Goal: Information Seeking & Learning: Learn about a topic

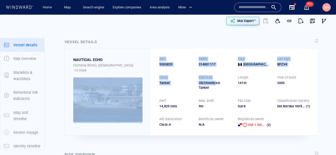
drag, startPoint x: 148, startPoint y: 78, endPoint x: 221, endPoint y: 82, distance: 73.1
click at [221, 82] on div "NAUTICAL ECHO Formerly: R0YAL LADY +3 more IMO 9300829 MMSI 314001117 Flag Barb…" at bounding box center [192, 92] width 254 height 88
click at [221, 82] on div "Oil/Chemicals Tanker" at bounding box center [215, 85] width 33 height 9
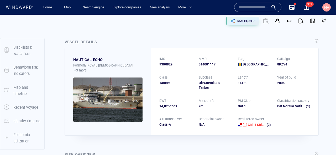
scroll to position [44, 0]
click at [24, 137] on p "Ownership & management" at bounding box center [26, 139] width 27 height 13
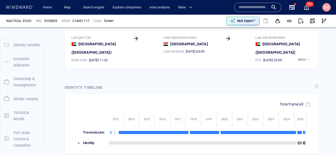
scroll to position [104, 0]
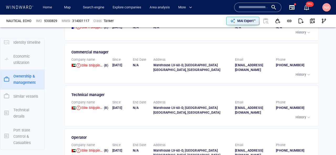
scroll to position [822, 0]
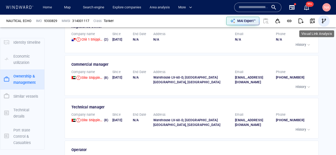
click at [324, 22] on span "button" at bounding box center [323, 20] width 5 height 5
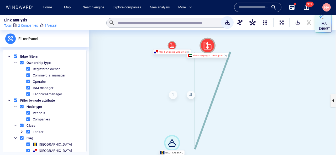
drag, startPoint x: 237, startPoint y: 120, endPoint x: 214, endPoint y: 113, distance: 23.7
click at [214, 113] on canvas at bounding box center [212, 100] width 247 height 141
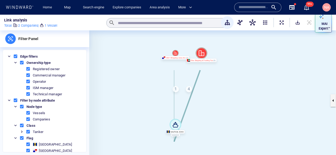
drag, startPoint x: 180, startPoint y: 138, endPoint x: 181, endPoint y: 122, distance: 16.8
click at [181, 121] on div "NAUTICAL ECHO 9300829 Chil 1 Shipping Lines Inc Elite Shipping & Trading Fzc 1 4" at bounding box center [212, 100] width 247 height 141
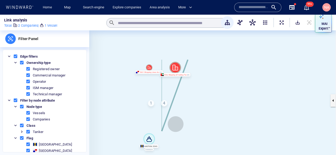
drag, startPoint x: 190, startPoint y: 117, endPoint x: 163, endPoint y: 132, distance: 30.7
click at [163, 132] on canvas at bounding box center [212, 100] width 247 height 141
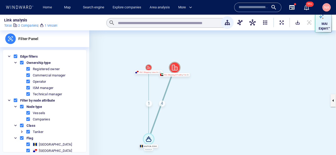
click at [161, 104] on div "4" at bounding box center [162, 104] width 6 height 6
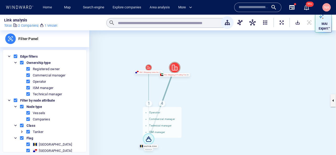
click at [164, 107] on canvas at bounding box center [212, 100] width 247 height 141
click at [163, 103] on div "4 Operator Commercial manager Technical manager ISM manager" at bounding box center [162, 104] width 6 height 6
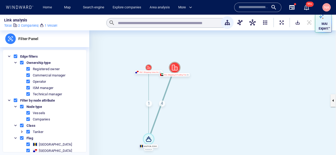
click at [149, 111] on canvas at bounding box center [212, 100] width 247 height 141
click at [149, 105] on div "1" at bounding box center [149, 104] width 6 height 6
click at [149, 105] on div "1 Registered owner" at bounding box center [149, 104] width 6 height 6
click at [137, 74] on canvas at bounding box center [212, 100] width 247 height 141
click at [128, 95] on canvas at bounding box center [212, 100] width 247 height 141
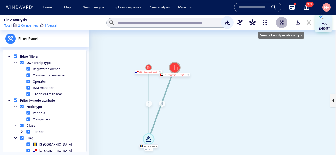
click at [282, 22] on span "ExpandAllNodes" at bounding box center [281, 22] width 5 height 5
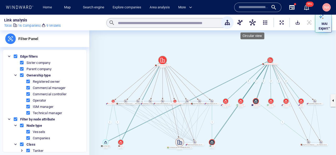
click at [247, 24] on button "button" at bounding box center [252, 22] width 13 height 13
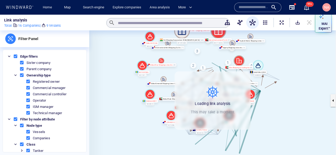
drag, startPoint x: 147, startPoint y: 120, endPoint x: 125, endPoint y: 82, distance: 43.2
click at [126, 82] on canvas at bounding box center [212, 100] width 247 height 141
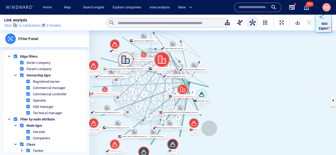
drag, startPoint x: 255, startPoint y: 94, endPoint x: 208, endPoint y: 129, distance: 58.8
click at [208, 129] on canvas at bounding box center [212, 100] width 247 height 141
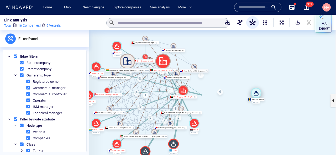
drag, startPoint x: 205, startPoint y: 94, endPoint x: 267, endPoint y: 89, distance: 62.4
click at [262, 89] on icon at bounding box center [256, 93] width 11 height 11
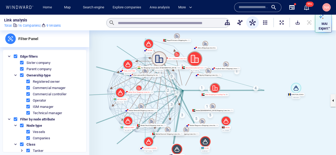
drag, startPoint x: 210, startPoint y: 127, endPoint x: 237, endPoint y: 124, distance: 27.9
click at [237, 124] on canvas at bounding box center [212, 100] width 247 height 141
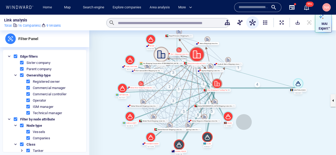
drag, startPoint x: 244, startPoint y: 122, endPoint x: 248, endPoint y: 115, distance: 8.2
click at [248, 116] on canvas at bounding box center [212, 100] width 247 height 141
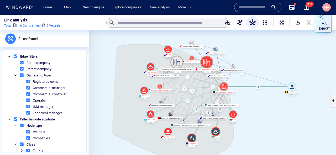
drag, startPoint x: 116, startPoint y: 49, endPoint x: 94, endPoint y: 122, distance: 76.9
click at [94, 122] on canvas at bounding box center [212, 100] width 247 height 141
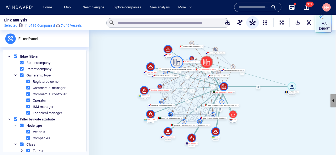
click at [334, 101] on button "button" at bounding box center [333, 101] width 5 height 13
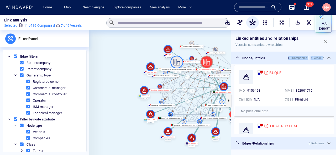
drag, startPoint x: 288, startPoint y: 58, endPoint x: 323, endPoint y: 58, distance: 34.7
click at [323, 58] on div "11 Companies 7 Vessels" at bounding box center [306, 57] width 37 height 3
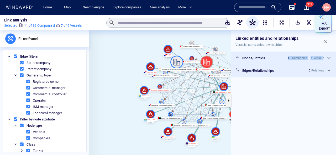
click at [297, 59] on div "Companies" at bounding box center [299, 57] width 15 height 3
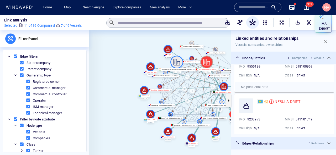
scroll to position [196, 0]
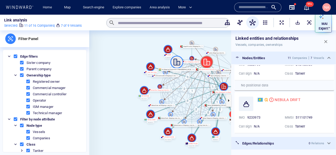
click at [325, 41] on span "button" at bounding box center [325, 41] width 5 height 5
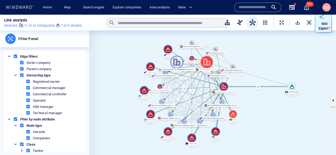
click at [260, 116] on canvas at bounding box center [212, 100] width 247 height 141
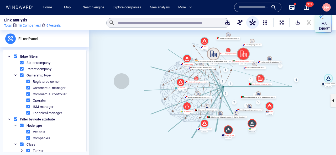
drag, startPoint x: 122, startPoint y: 81, endPoint x: 140, endPoint y: 67, distance: 23.4
click at [140, 67] on canvas at bounding box center [212, 100] width 247 height 141
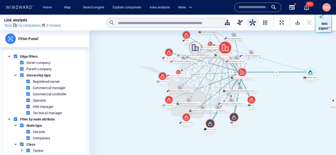
drag, startPoint x: 140, startPoint y: 67, endPoint x: 204, endPoint y: 91, distance: 68.8
click at [204, 91] on canvas at bounding box center [212, 100] width 247 height 141
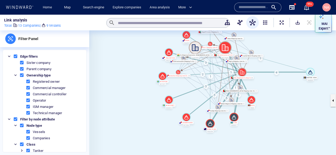
click at [134, 94] on canvas at bounding box center [212, 100] width 247 height 141
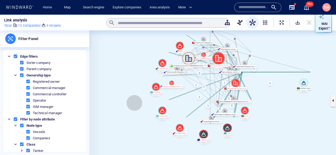
drag, startPoint x: 134, startPoint y: 103, endPoint x: 113, endPoint y: 130, distance: 34.4
click at [113, 130] on canvas at bounding box center [212, 100] width 247 height 141
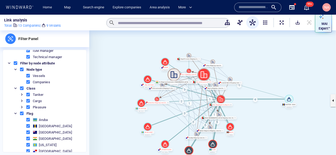
scroll to position [57, 0]
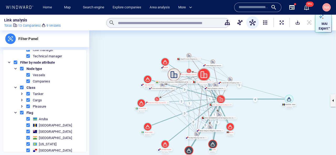
click at [29, 81] on span at bounding box center [28, 81] width 5 height 5
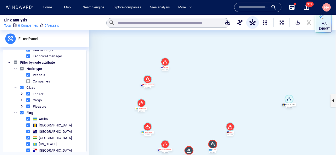
click at [29, 81] on span at bounding box center [28, 81] width 5 height 5
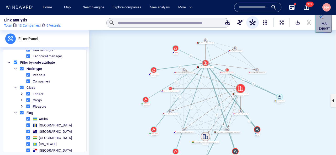
click at [323, 23] on p "MAI Expert™" at bounding box center [325, 26] width 12 height 9
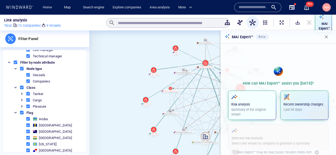
scroll to position [2, 0]
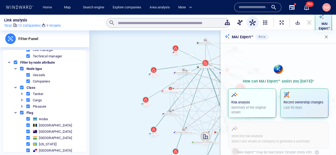
click at [268, 107] on p "Summary of the original vessel" at bounding box center [252, 110] width 42 height 9
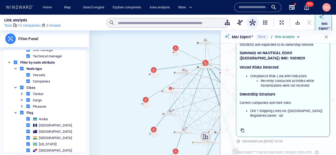
scroll to position [30, 0]
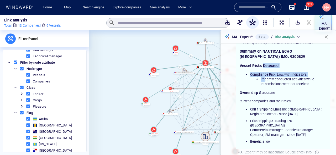
drag, startPoint x: 263, startPoint y: 65, endPoint x: 266, endPoint y: 81, distance: 15.9
click at [266, 80] on div "The investigation began with NAUTICAL ECHO (IMO: 9300829) and expanded to its o…" at bounding box center [283, 90] width 87 height 108
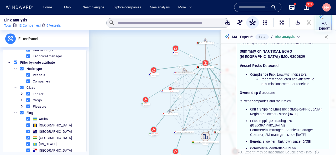
click at [266, 81] on li "Recently conducted activities while transmissions were not received" at bounding box center [294, 81] width 66 height 9
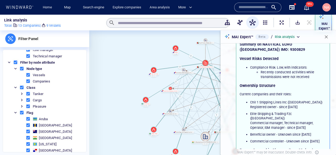
scroll to position [38, 0]
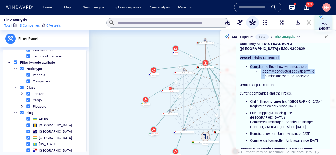
drag, startPoint x: 266, startPoint y: 53, endPoint x: 266, endPoint y: 80, distance: 27.1
click at [266, 79] on div "The investigation began with NAUTICAL ECHO (IMO: 9300829) and expanded to its o…" at bounding box center [283, 135] width 87 height 214
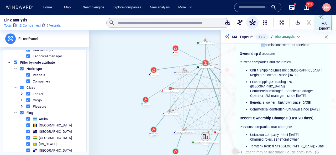
drag, startPoint x: 261, startPoint y: 66, endPoint x: 261, endPoint y: 115, distance: 48.6
click at [261, 115] on div "The investigation began with NAUTICAL ECHO (IMO: 9300829) and expanded to its o…" at bounding box center [283, 104] width 87 height 214
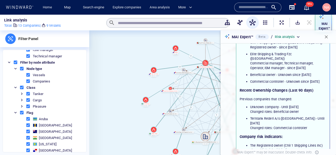
scroll to position [99, 0]
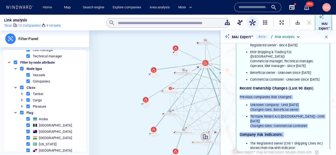
drag, startPoint x: 258, startPoint y: 99, endPoint x: 258, endPoint y: 139, distance: 39.4
click at [258, 139] on div "The investigation began with NAUTICAL ECHO (IMO: 9300829) and expanded to its o…" at bounding box center [283, 74] width 87 height 214
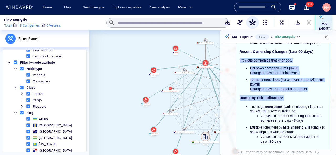
scroll to position [157, 0]
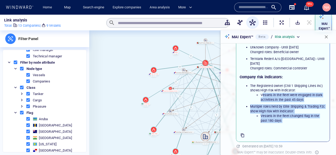
drag, startPoint x: 262, startPoint y: 93, endPoint x: 262, endPoint y: 141, distance: 47.5
click at [262, 141] on div "The investigation began with NAUTICAL ECHO (IMO: 9300829) and expanded to its o…" at bounding box center [283, 22] width 93 height 239
click at [265, 115] on li "Vessels in the fleet changed flag in the past 180 days" at bounding box center [294, 118] width 66 height 9
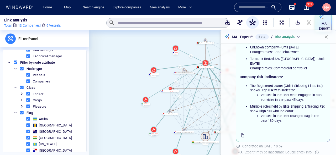
click at [121, 118] on canvas at bounding box center [212, 100] width 247 height 141
click at [331, 39] on button "button" at bounding box center [327, 37] width 12 height 12
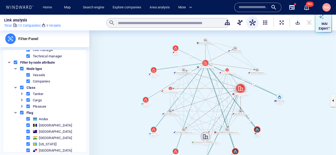
click at [239, 89] on icon at bounding box center [240, 88] width 5 height 5
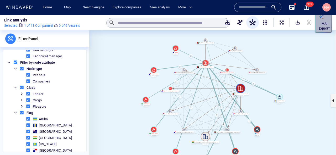
click at [322, 21] on div "MAI Expert™" at bounding box center [325, 26] width 14 height 12
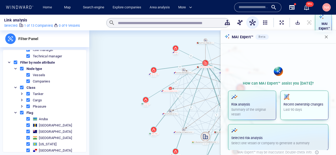
scroll to position [2, 0]
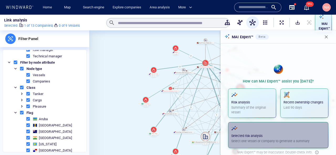
click at [263, 139] on p "Select one vessel or company to generate a summary" at bounding box center [278, 141] width 94 height 5
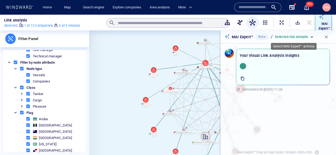
click at [304, 36] on p "Selected risk analysis" at bounding box center [291, 37] width 33 height 5
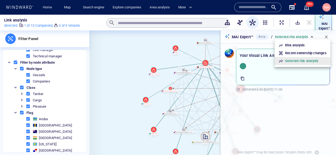
click at [294, 53] on p "Recent ownership changes" at bounding box center [305, 53] width 41 height 5
type input "**********"
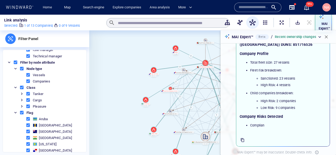
scroll to position [6, 0]
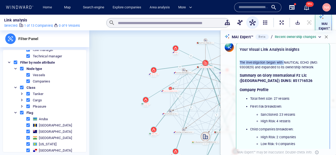
drag, startPoint x: 263, startPoint y: 59, endPoint x: 285, endPoint y: 61, distance: 22.1
click at [285, 61] on div "The investigation began with NAUTICAL ECHO (IMO: 9300829) and expanded to its o…" at bounding box center [283, 131] width 93 height 154
drag, startPoint x: 244, startPoint y: 77, endPoint x: 302, endPoint y: 82, distance: 58.5
click at [303, 82] on h2 "Summary on Glory International Fz Llc ([GEOGRAPHIC_DATA]) DUNS: 851716526" at bounding box center [283, 78] width 87 height 11
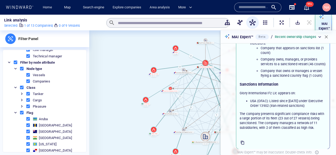
scroll to position [133, 0]
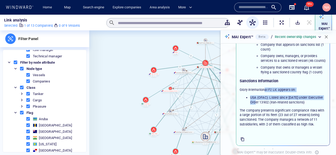
drag, startPoint x: 265, startPoint y: 88, endPoint x: 265, endPoint y: 104, distance: 16.0
click at [265, 104] on div "The investigation began with NAUTICAL ECHO (IMO: 9300829) and expanded to its o…" at bounding box center [283, 30] width 87 height 193
click at [265, 104] on li "USA (OFAC): Listed since [DATE] under Executive Order 13902 (Iran-related sanct…" at bounding box center [288, 100] width 76 height 9
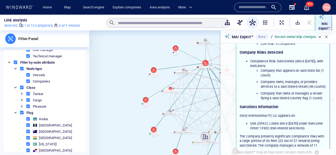
scroll to position [84, 0]
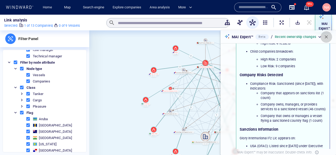
click at [326, 38] on span "button" at bounding box center [326, 36] width 5 height 5
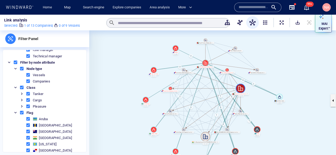
click at [286, 65] on canvas at bounding box center [212, 100] width 247 height 141
